Goal: Check status: Check status

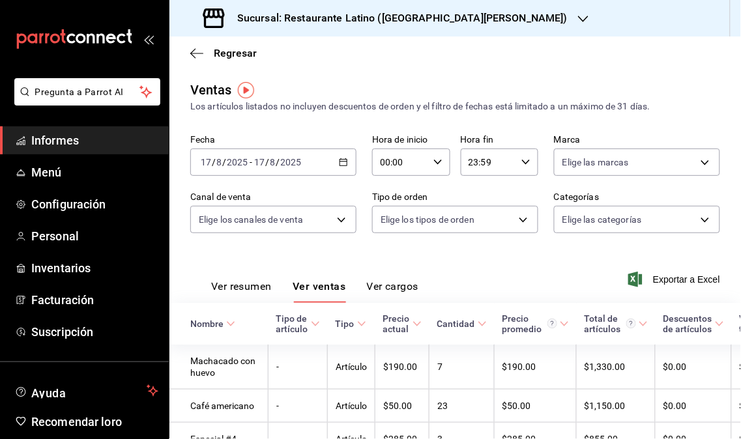
click at [495, 16] on div "Sucursal: Restaurante Latino ([GEOGRAPHIC_DATA][PERSON_NAME])" at bounding box center [387, 18] width 414 height 36
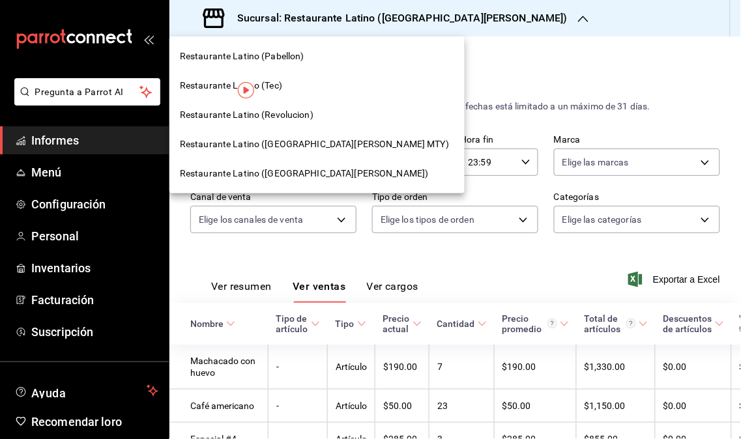
click at [320, 119] on div "Restaurante Latino (Revolucion)" at bounding box center [317, 115] width 274 height 14
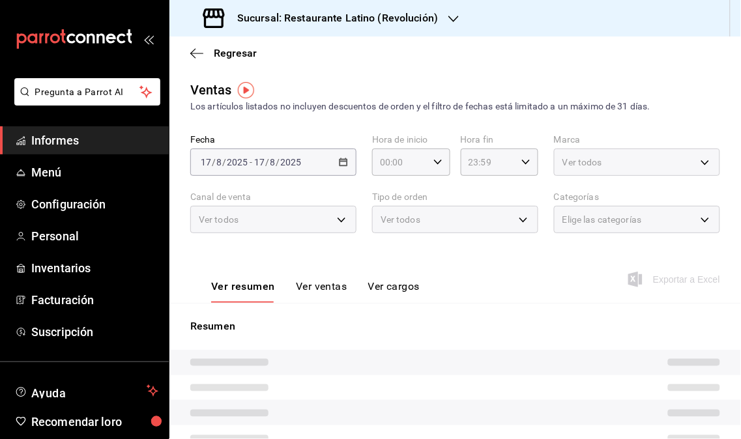
click at [85, 135] on span "Informes" at bounding box center [94, 141] width 127 height 18
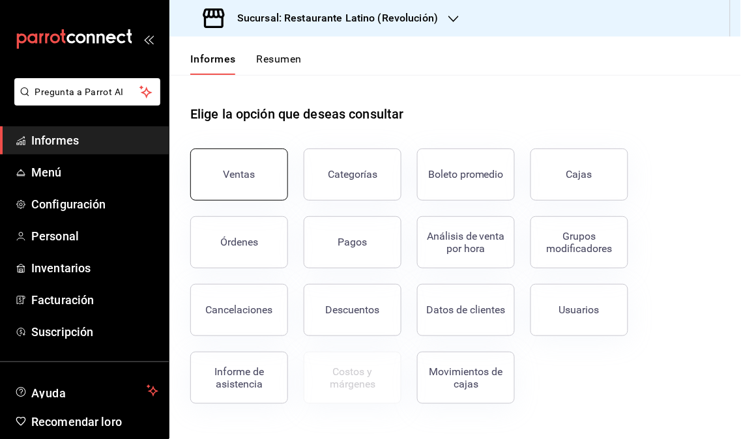
click at [243, 165] on button "Ventas" at bounding box center [239, 175] width 98 height 52
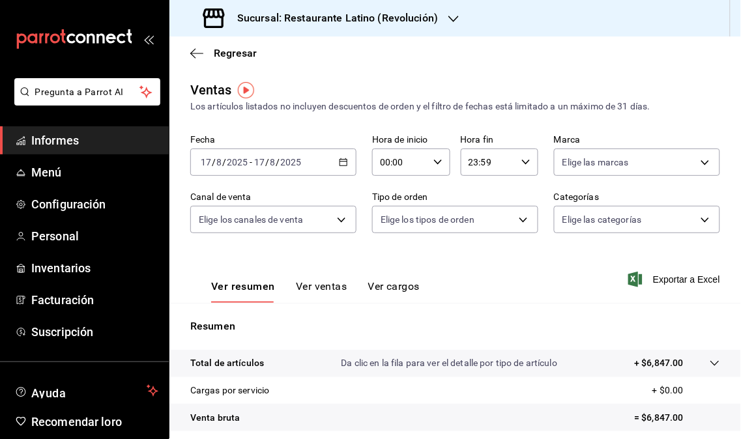
click at [452, 16] on icon "button" at bounding box center [453, 19] width 10 height 10
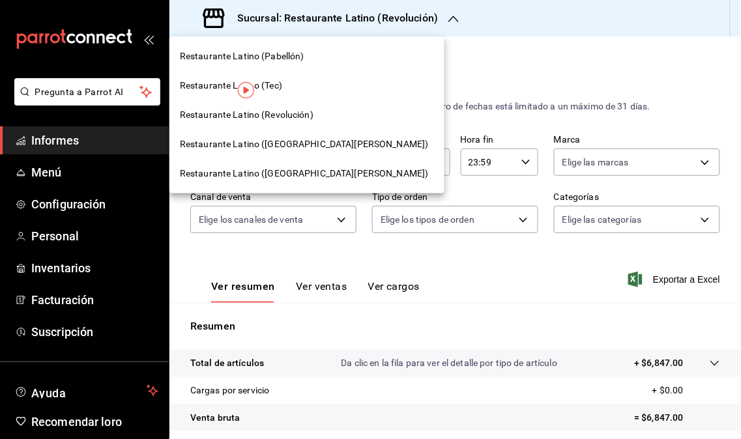
click at [308, 152] on div "Restaurante Latino ([GEOGRAPHIC_DATA][PERSON_NAME])" at bounding box center [306, 144] width 275 height 29
